Goal: Task Accomplishment & Management: Manage account settings

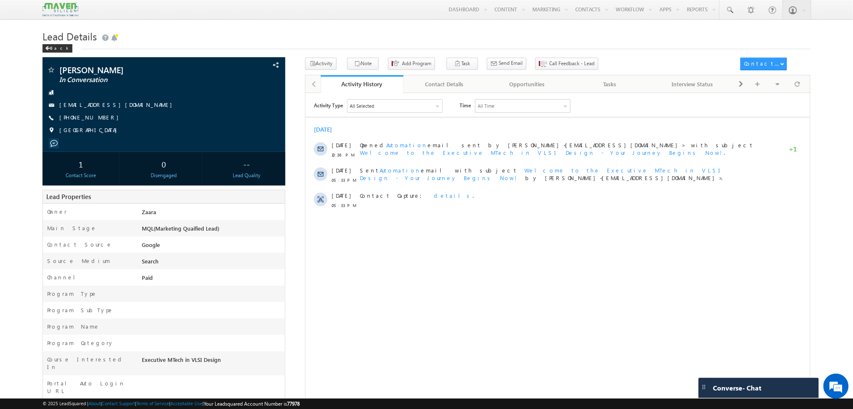
click at [680, 236] on div "Activity Type All Selected Select All Sales Activities 1 Sales Activity Opportu…" at bounding box center [557, 204] width 505 height 210
click at [728, 12] on span at bounding box center [729, 10] width 8 height 8
paste input "9597248131"
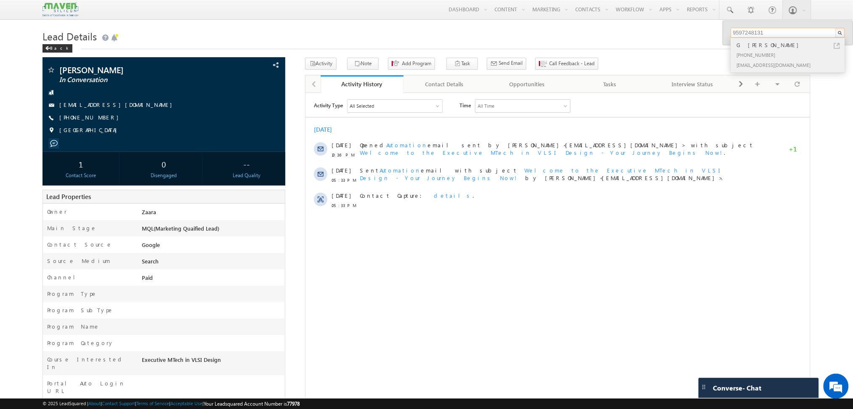
type input "9597248131"
click at [838, 45] on link at bounding box center [837, 46] width 6 height 6
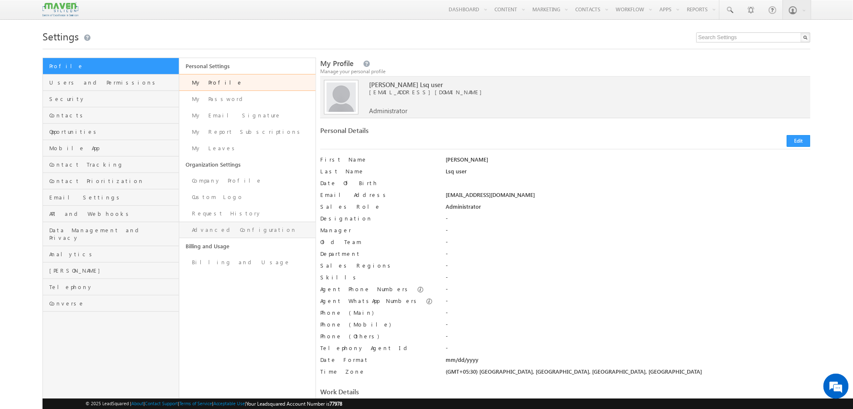
click at [237, 235] on link "Advanced Configuration" at bounding box center [247, 230] width 136 height 16
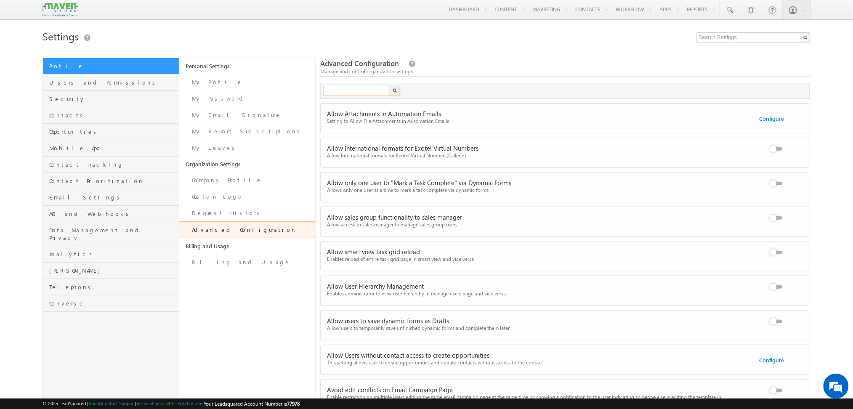
click at [348, 93] on input "text" at bounding box center [356, 91] width 67 height 10
type input "task"
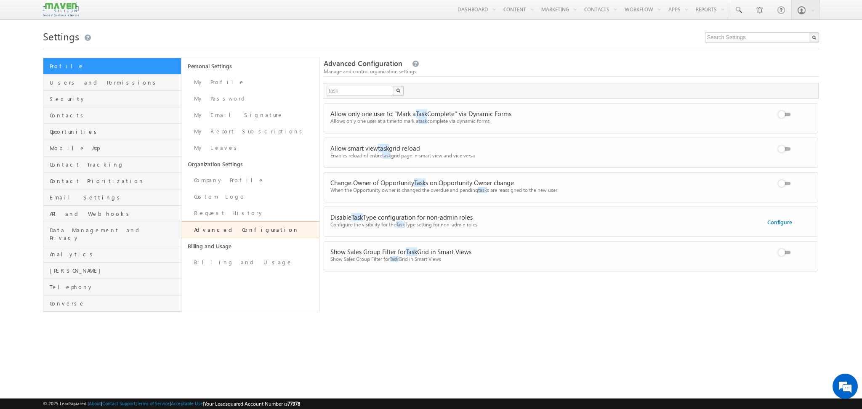
click at [784, 179] on label at bounding box center [785, 179] width 17 height 0
click at [0, 0] on input "checkbox" at bounding box center [0, 0] width 0 height 0
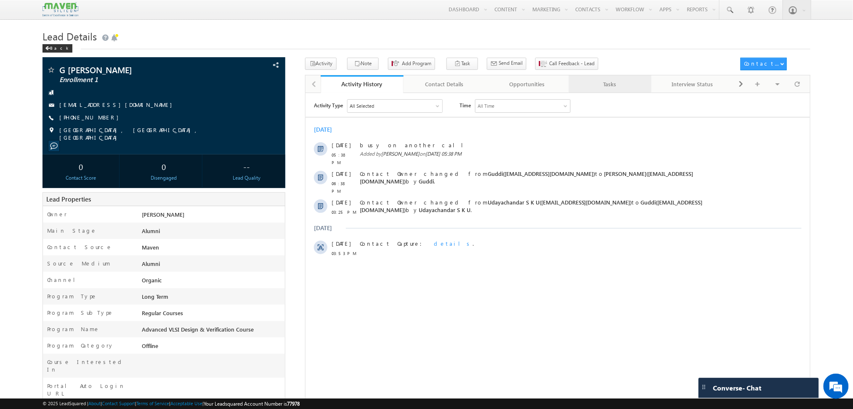
click at [618, 82] on div "Tasks" at bounding box center [610, 84] width 69 height 10
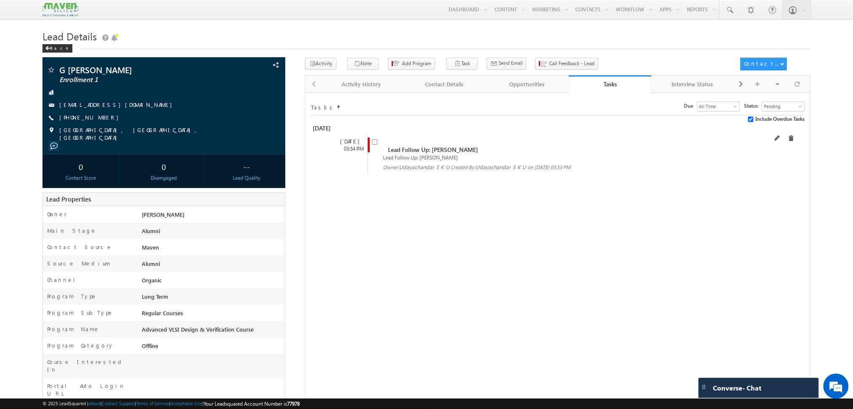
click at [376, 145] on input "checkbox" at bounding box center [374, 141] width 5 height 5
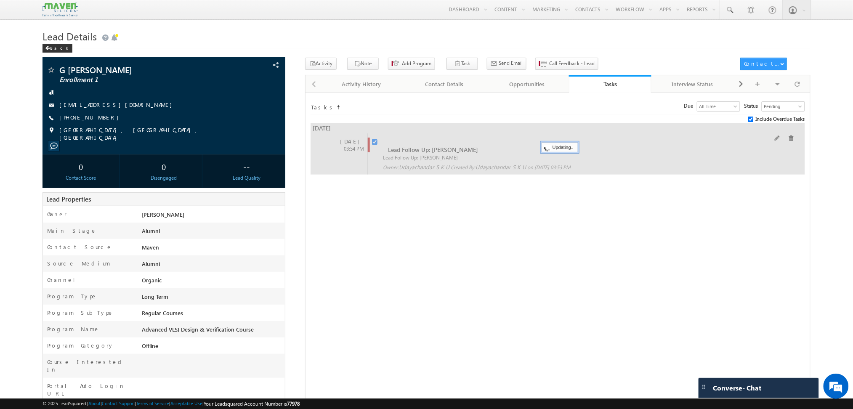
checkbox input "false"
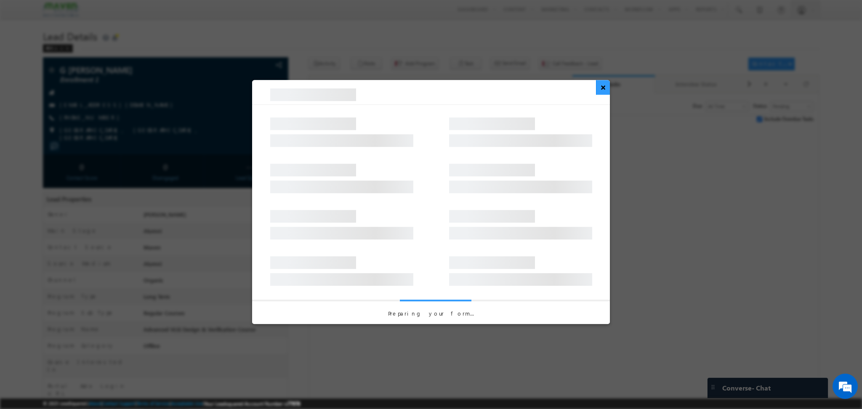
click at [600, 90] on button "×" at bounding box center [603, 87] width 14 height 15
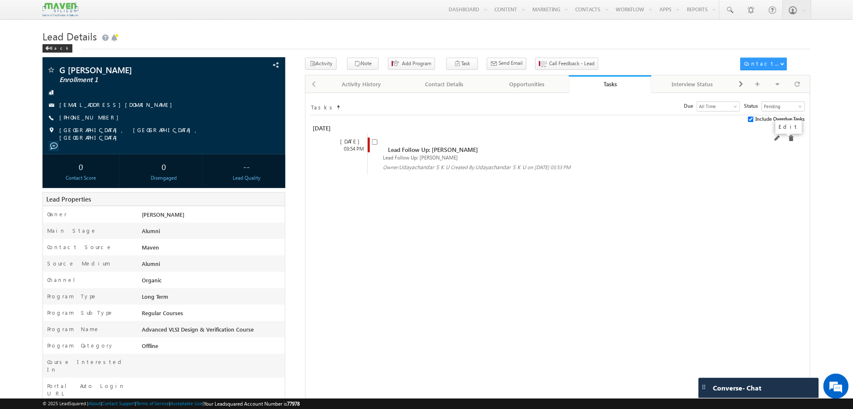
click at [781, 138] on span at bounding box center [778, 138] width 6 height 6
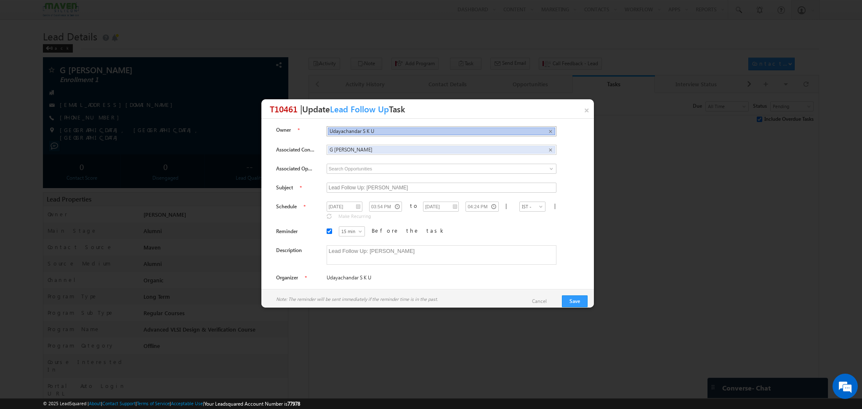
click at [541, 130] on li "Udayachandar S K U ×" at bounding box center [441, 131] width 227 height 8
click at [548, 130] on span "×" at bounding box center [550, 131] width 4 height 7
click at [508, 130] on input "text" at bounding box center [441, 131] width 229 height 9
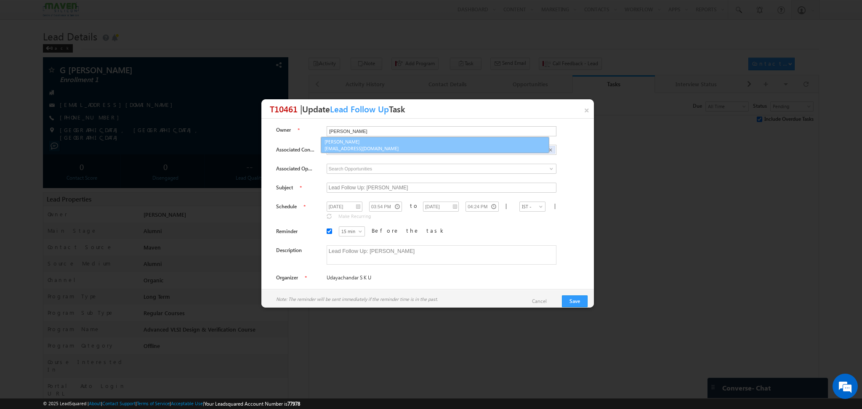
type input "Komal"
click at [460, 150] on span "lsq4@maven-silicon.com" at bounding box center [435, 148] width 222 height 6
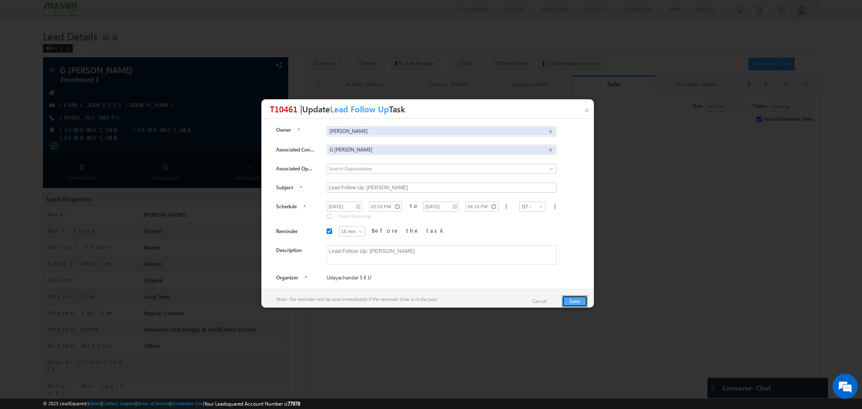
click at [577, 298] on button "Save" at bounding box center [575, 301] width 26 height 12
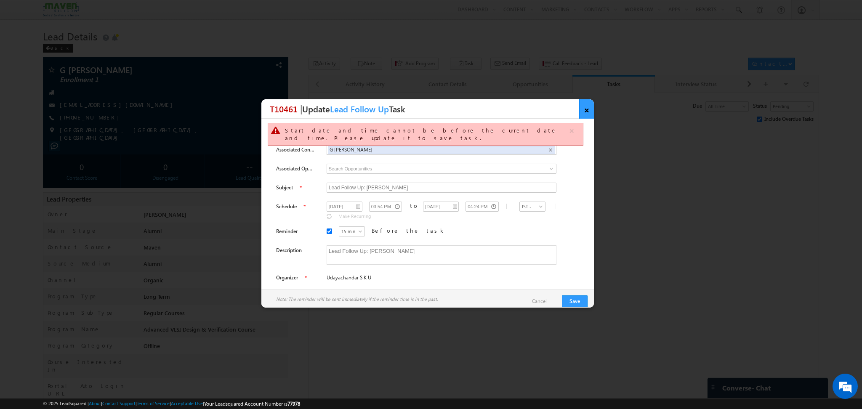
click at [587, 107] on link "×" at bounding box center [586, 108] width 15 height 19
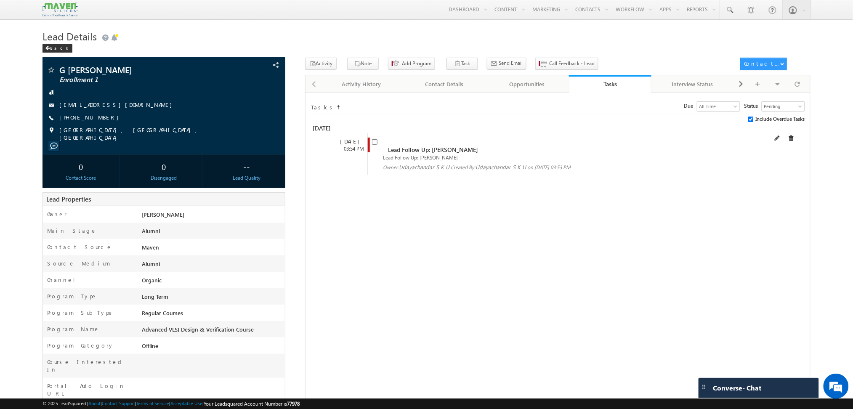
click at [787, 141] on div at bounding box center [784, 138] width 19 height 10
click at [791, 140] on span at bounding box center [791, 138] width 6 height 6
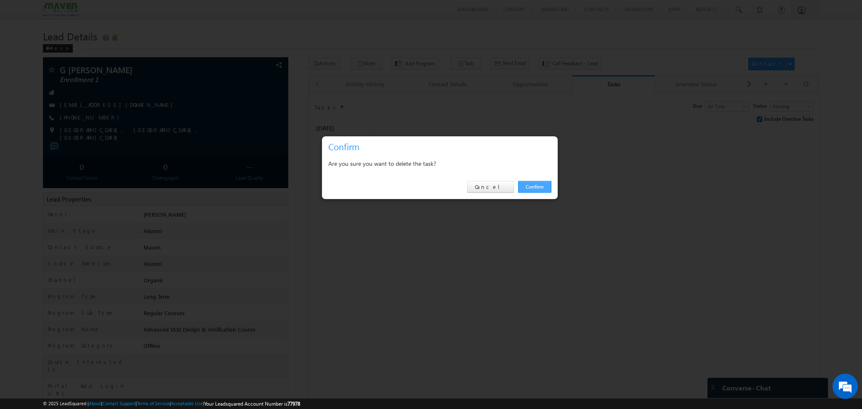
click at [534, 185] on link "Confirm" at bounding box center [534, 187] width 33 height 12
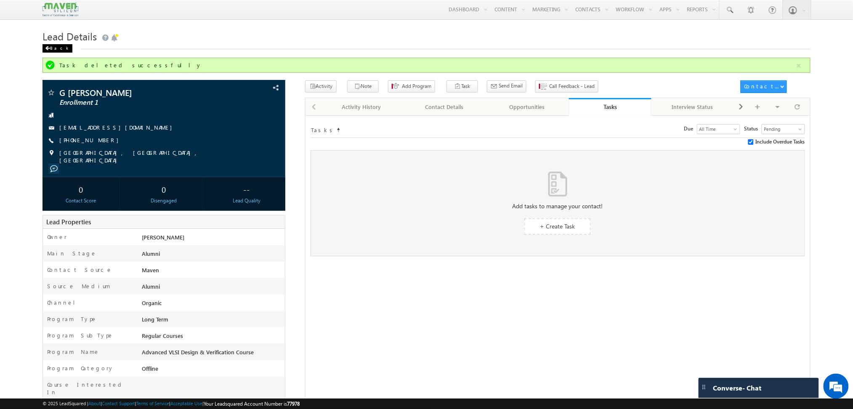
click at [47, 50] on span at bounding box center [47, 48] width 5 height 4
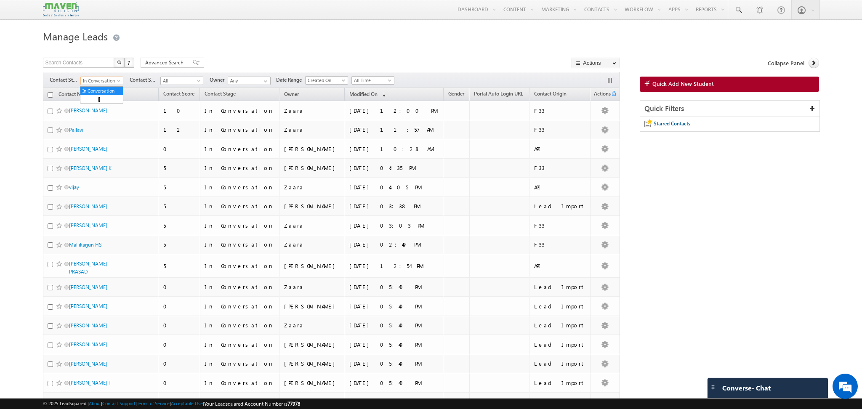
click at [116, 81] on span at bounding box center [119, 82] width 7 height 7
click at [98, 106] on link "Enrollment 1" at bounding box center [101, 102] width 42 height 8
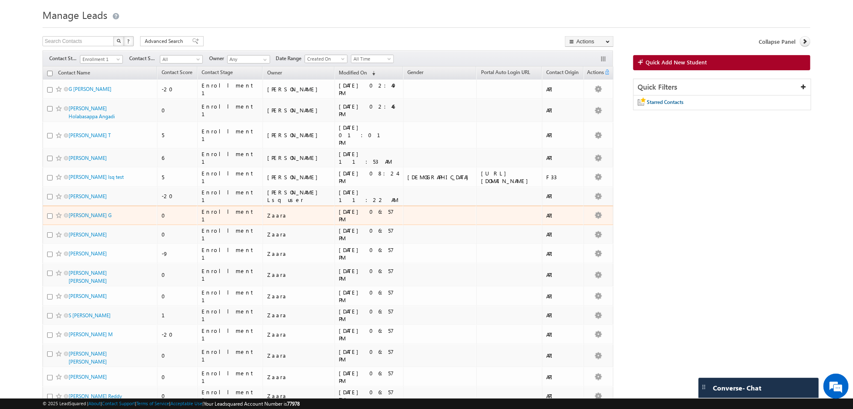
scroll to position [0, 0]
